Goal: Task Accomplishment & Management: Use online tool/utility

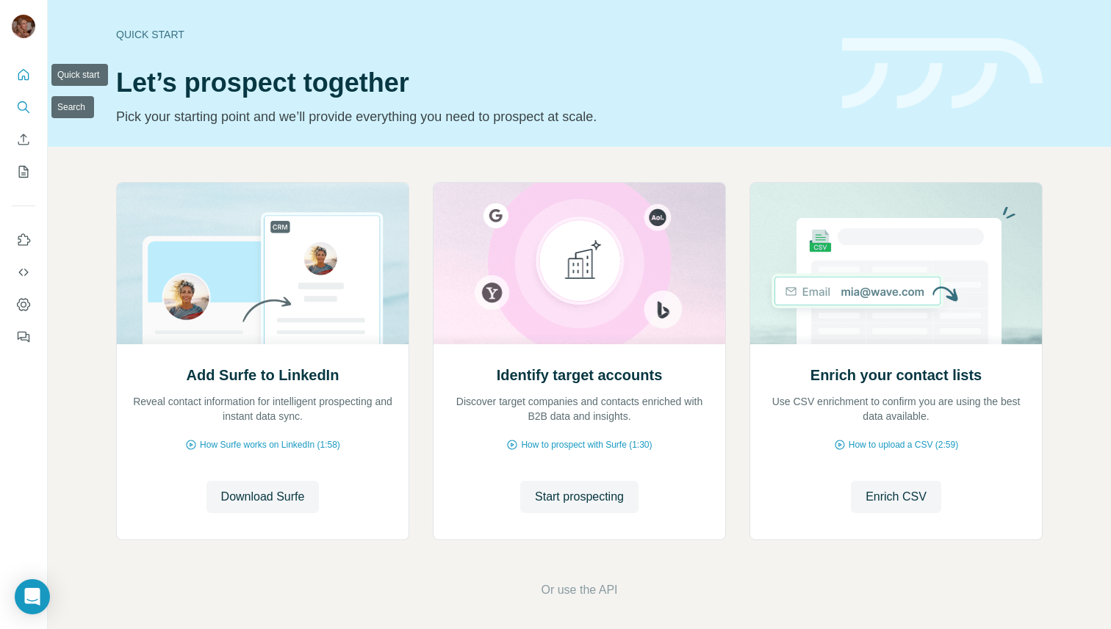
click at [23, 108] on icon "Search" at bounding box center [23, 107] width 15 height 15
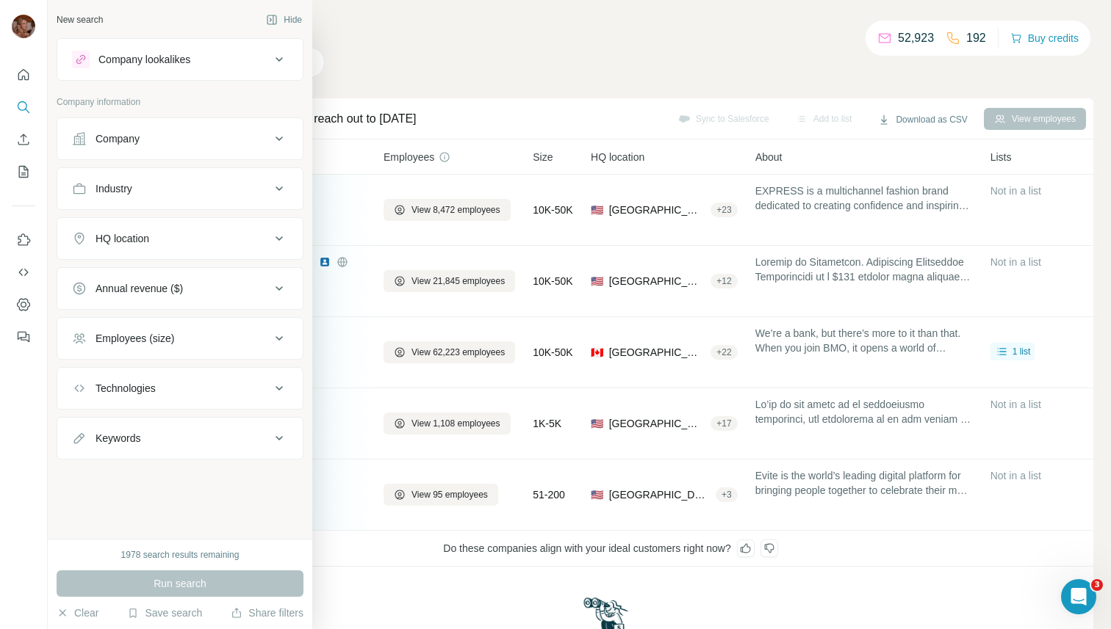
click at [104, 57] on div "Company lookalikes" at bounding box center [144, 59] width 92 height 15
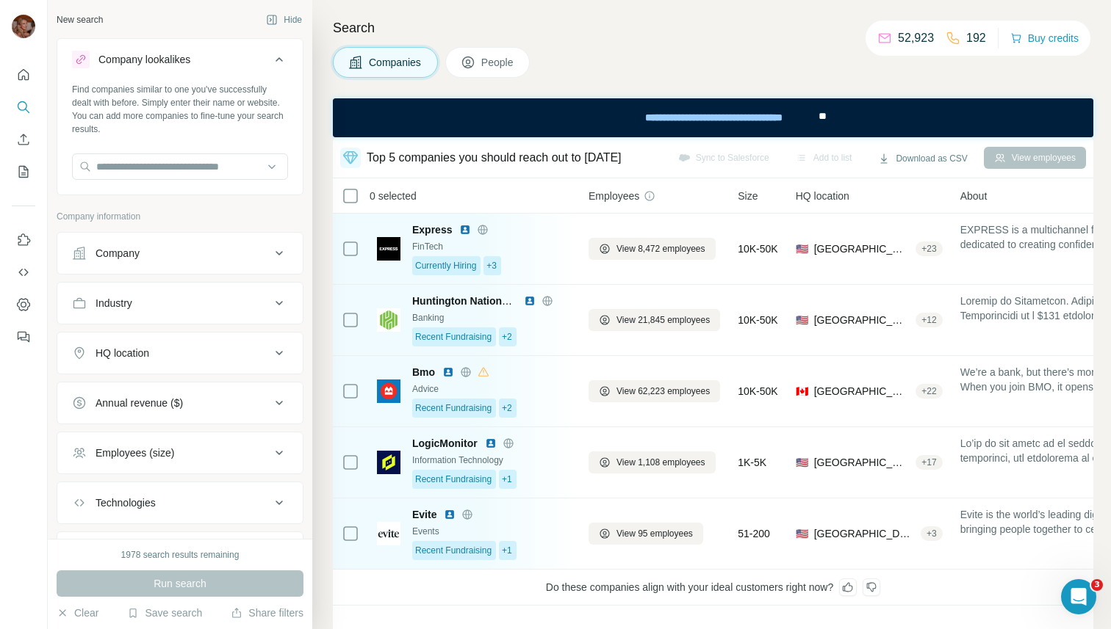
click at [115, 252] on div "Company" at bounding box center [117, 253] width 44 height 15
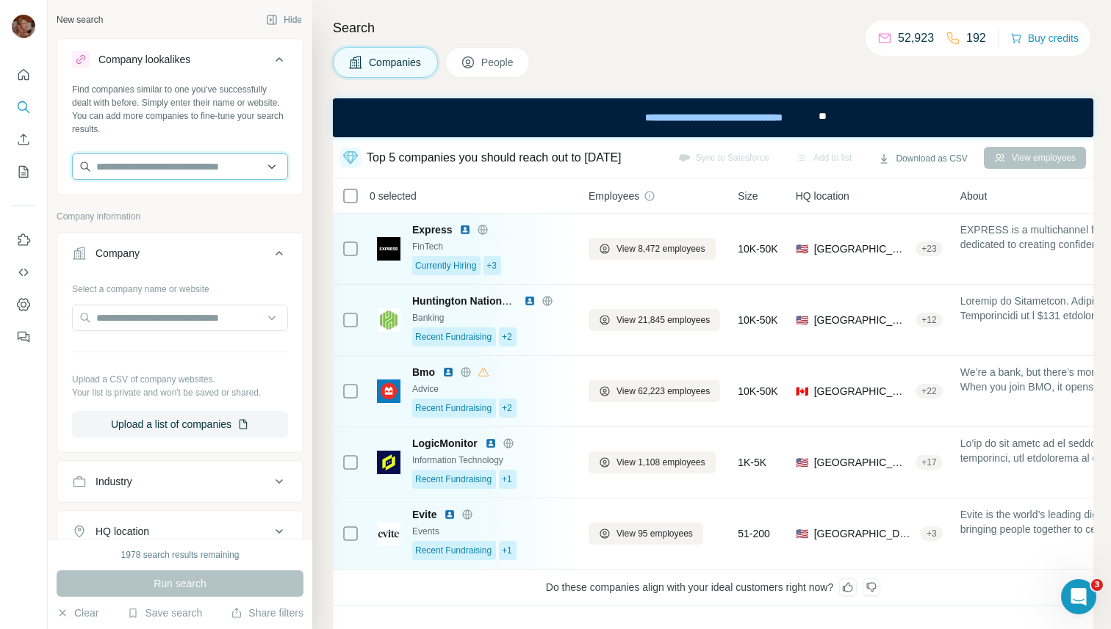
click at [134, 160] on input "text" at bounding box center [180, 167] width 216 height 26
type input "*********"
click at [176, 209] on div "Loading..." at bounding box center [175, 201] width 198 height 29
click at [144, 156] on input "text" at bounding box center [180, 167] width 216 height 26
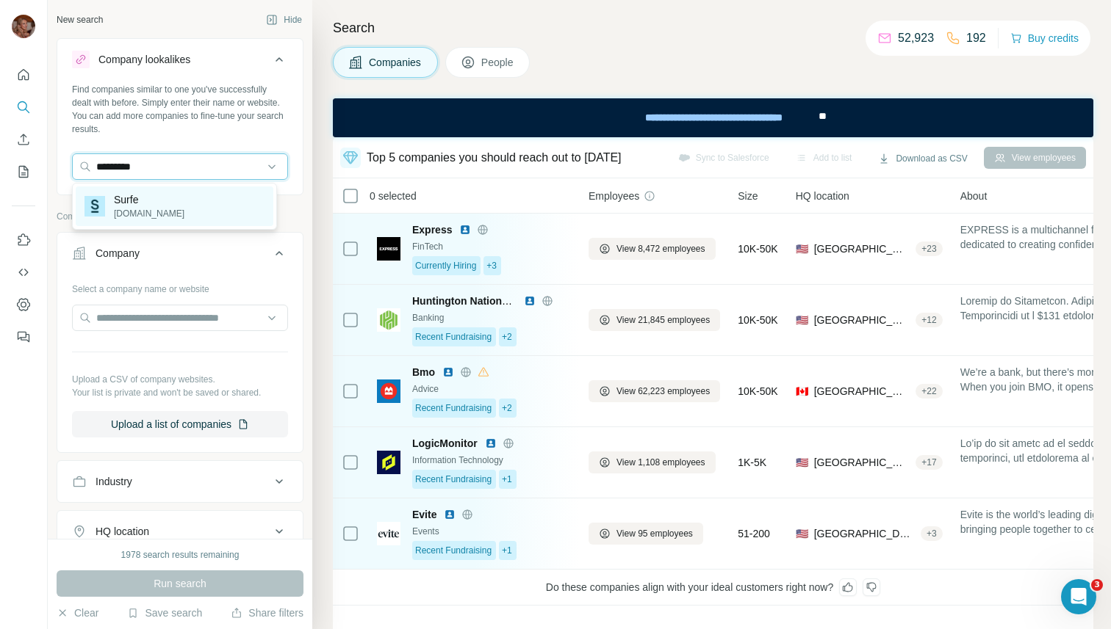
type input "*********"
click at [160, 203] on div "Surfe surfe.com" at bounding box center [175, 207] width 198 height 40
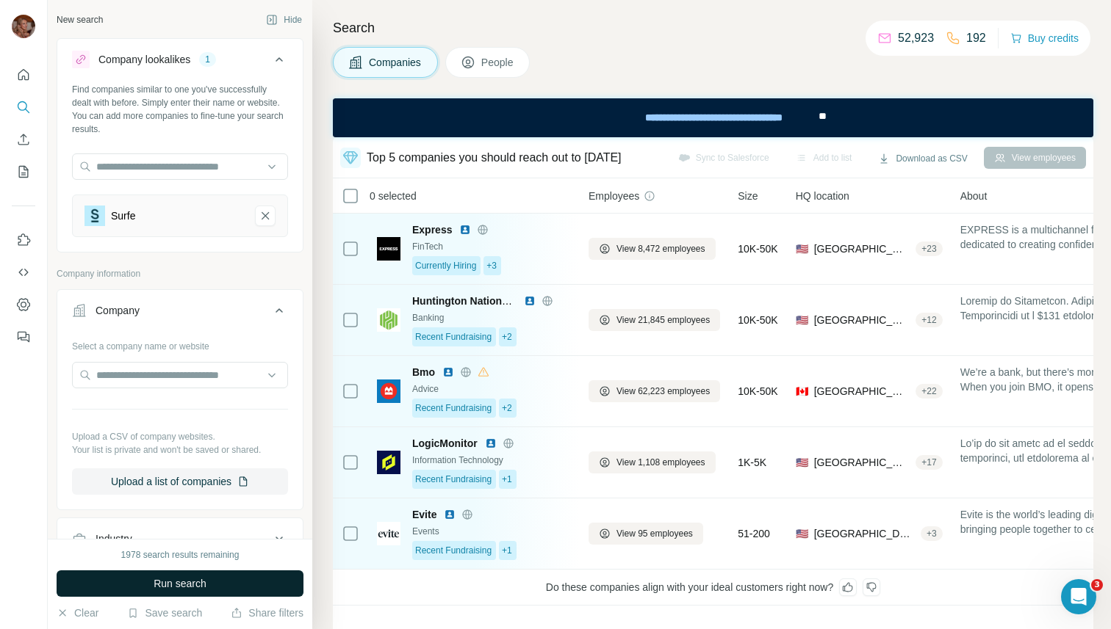
click at [111, 589] on button "Run search" at bounding box center [180, 584] width 247 height 26
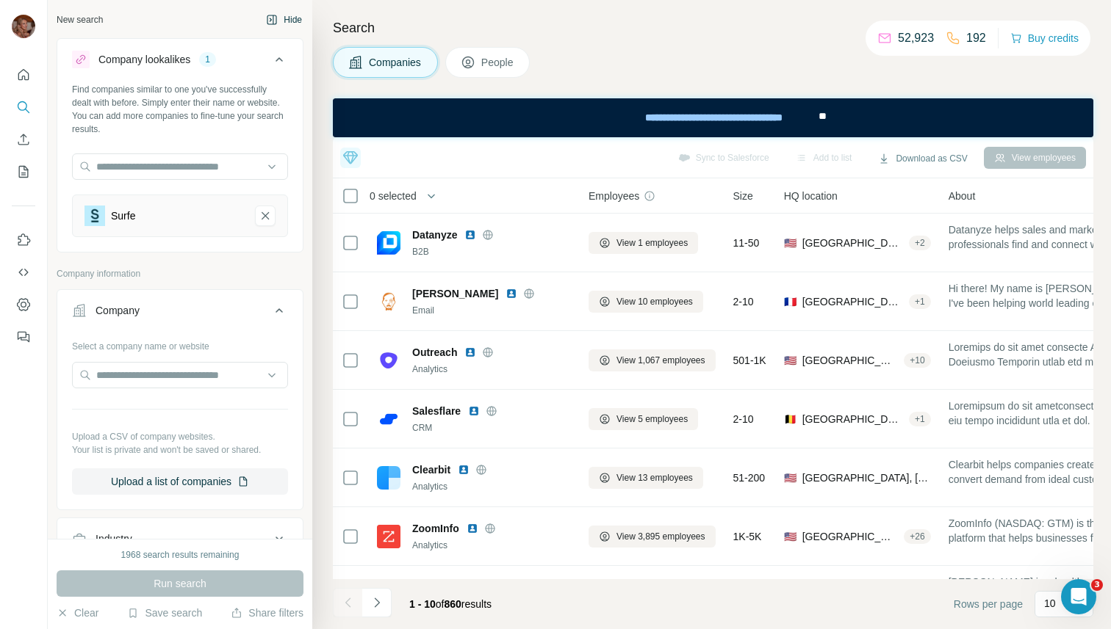
click at [275, 23] on button "Hide" at bounding box center [284, 20] width 57 height 22
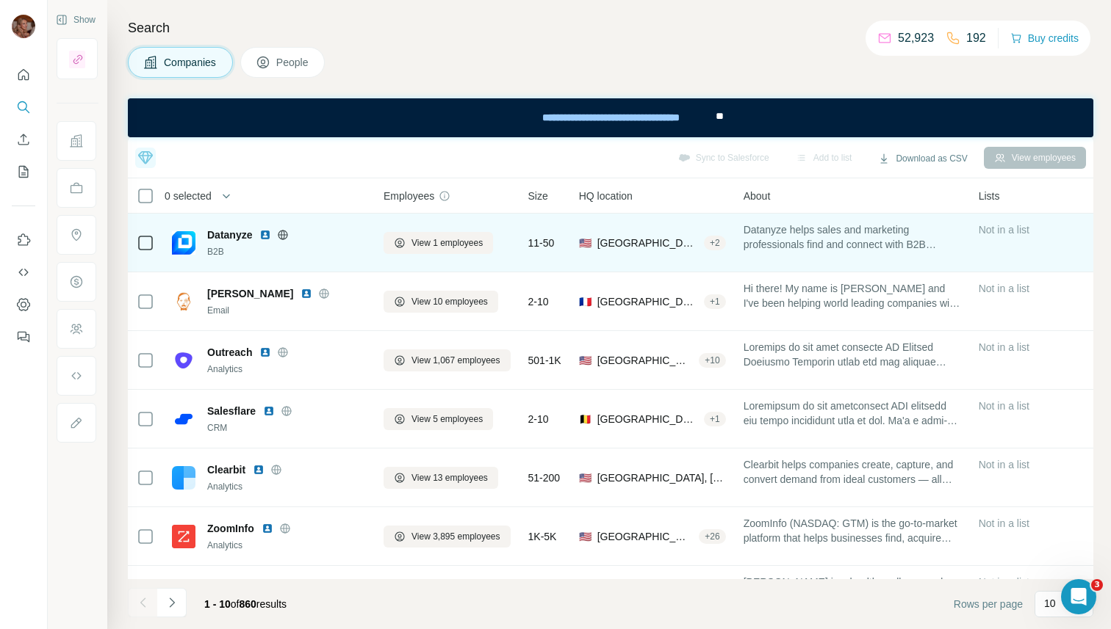
click at [328, 253] on div "B2B" at bounding box center [286, 251] width 159 height 13
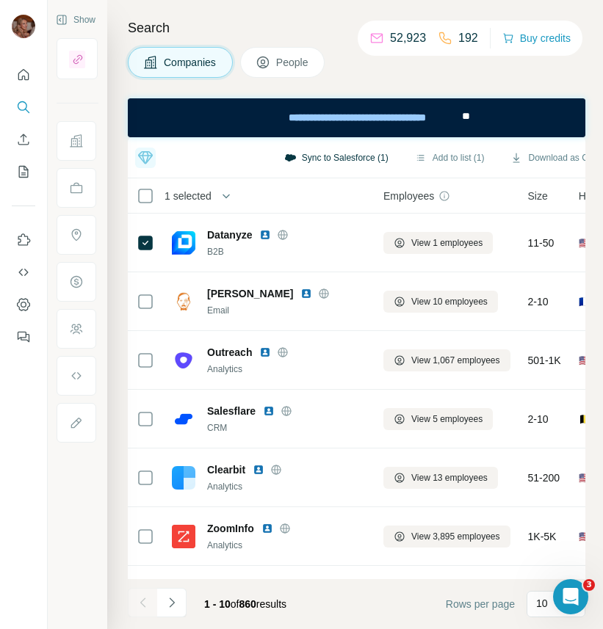
click at [378, 155] on button "Sync to Salesforce (1)" at bounding box center [336, 158] width 125 height 22
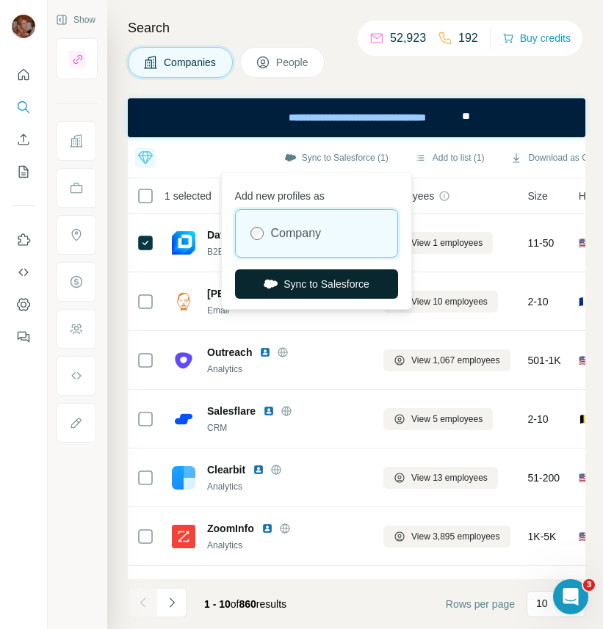
click at [334, 283] on button "Sync to Salesforce" at bounding box center [316, 284] width 163 height 29
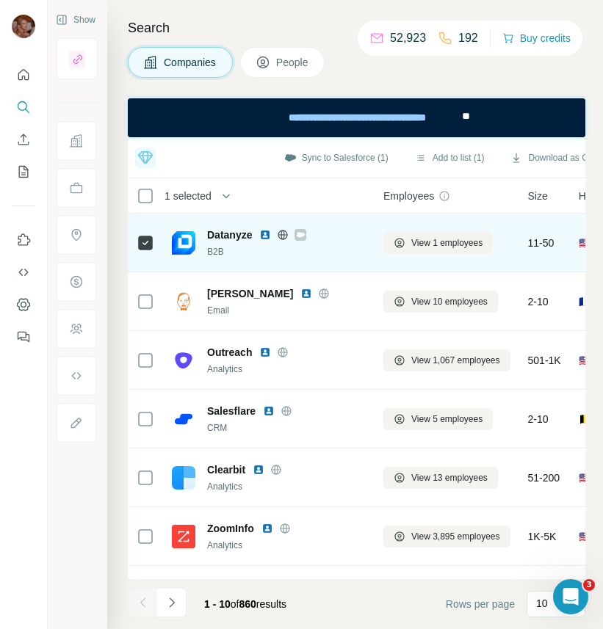
click at [317, 240] on div "Datanyze" at bounding box center [286, 235] width 159 height 15
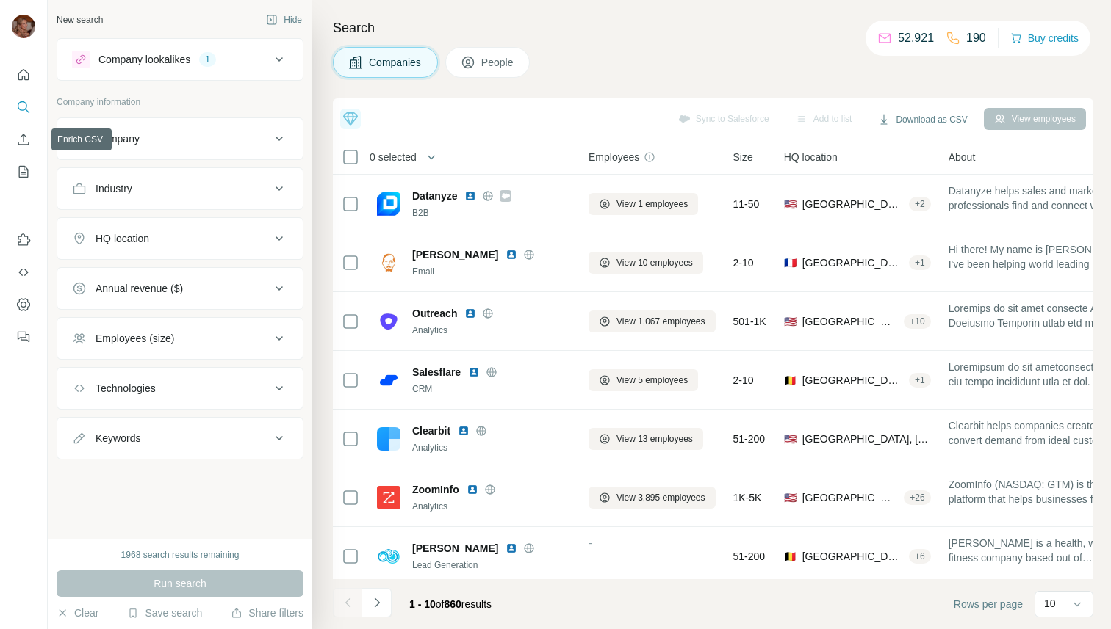
click at [26, 165] on icon "My lists" at bounding box center [23, 172] width 15 height 15
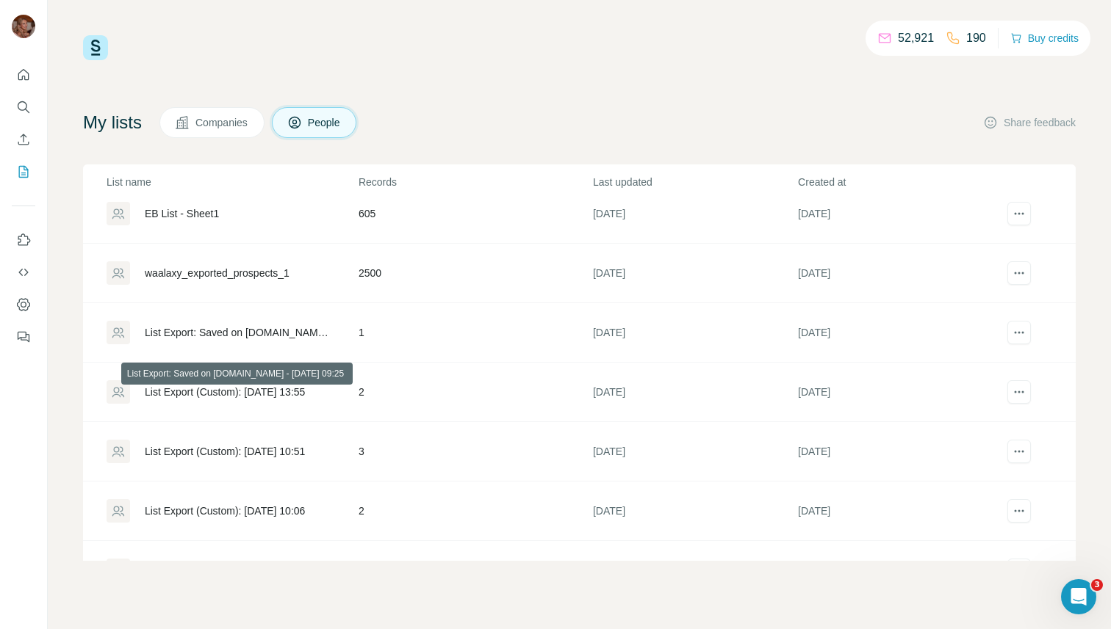
scroll to position [101, 0]
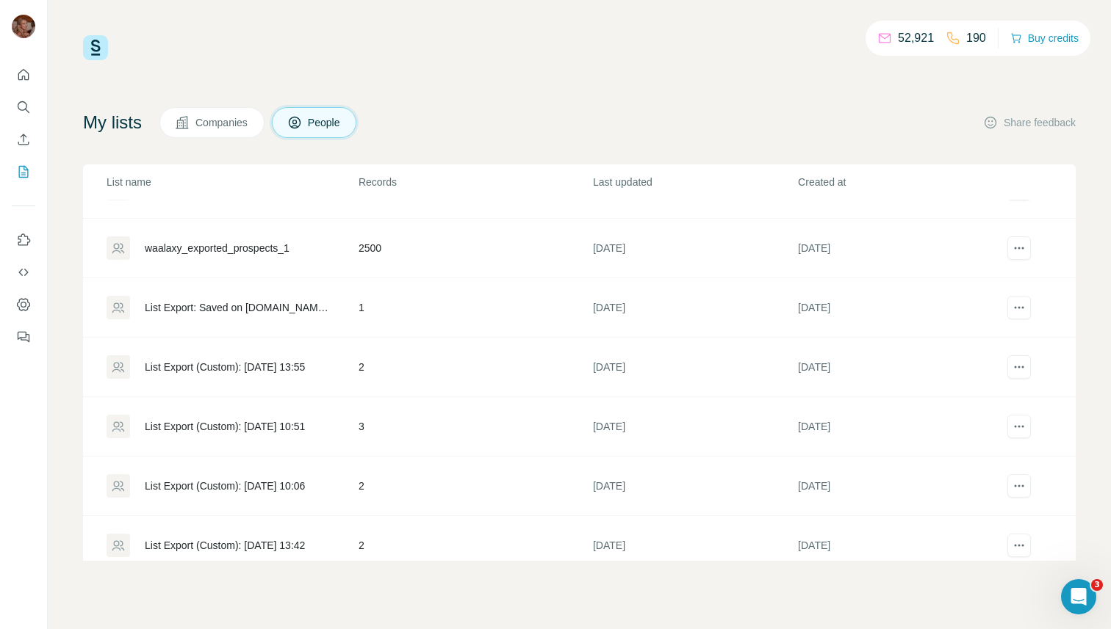
click at [215, 125] on span "Companies" at bounding box center [222, 122] width 54 height 15
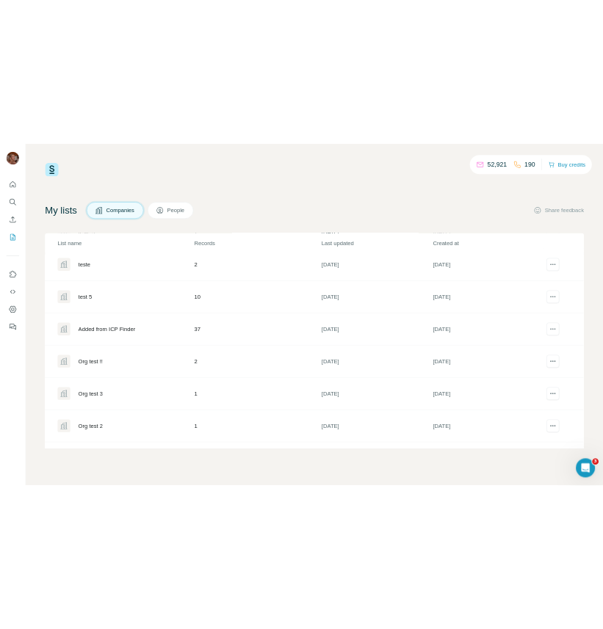
scroll to position [331, 0]
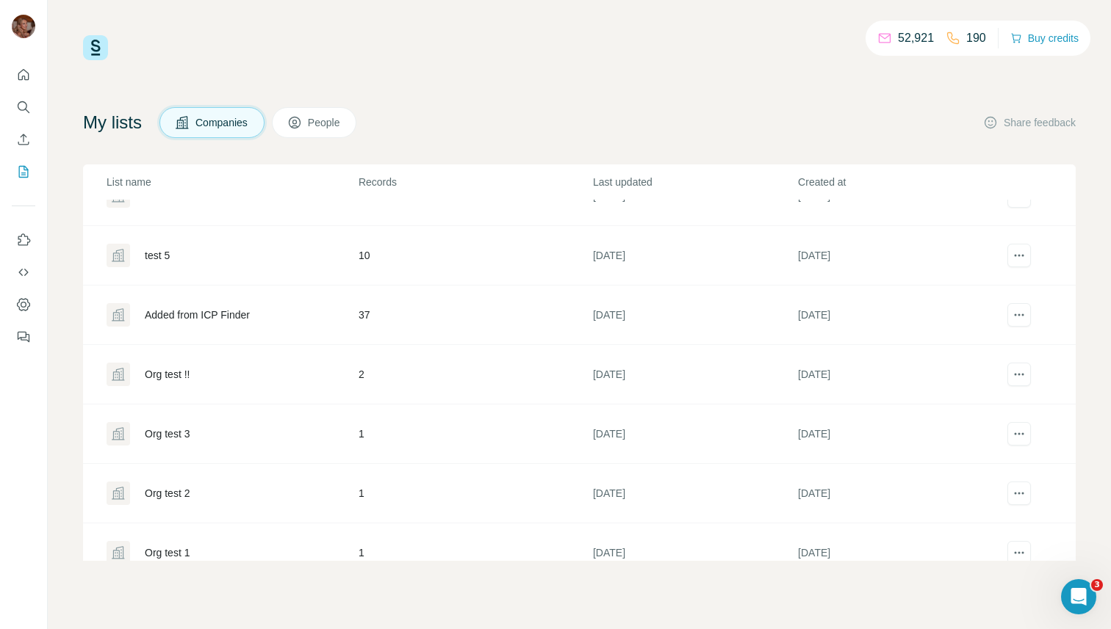
click at [180, 304] on div "Added from ICP Finder" at bounding box center [232, 315] width 250 height 24
